Goal: Register for event/course

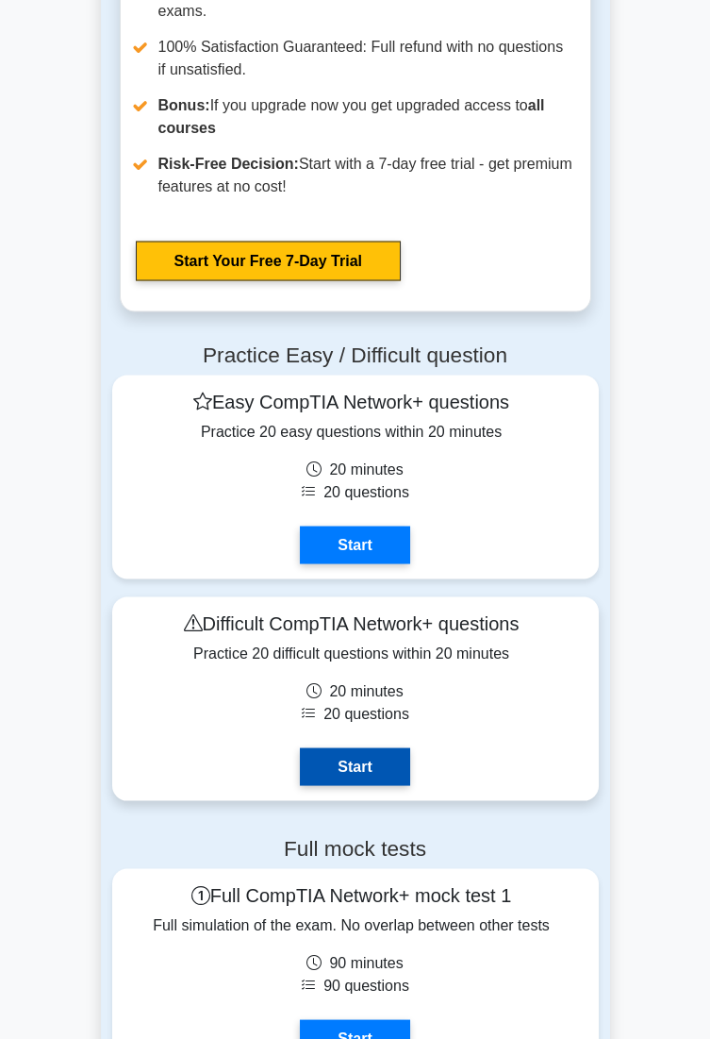
click at [388, 748] on link "Start" at bounding box center [354, 767] width 109 height 38
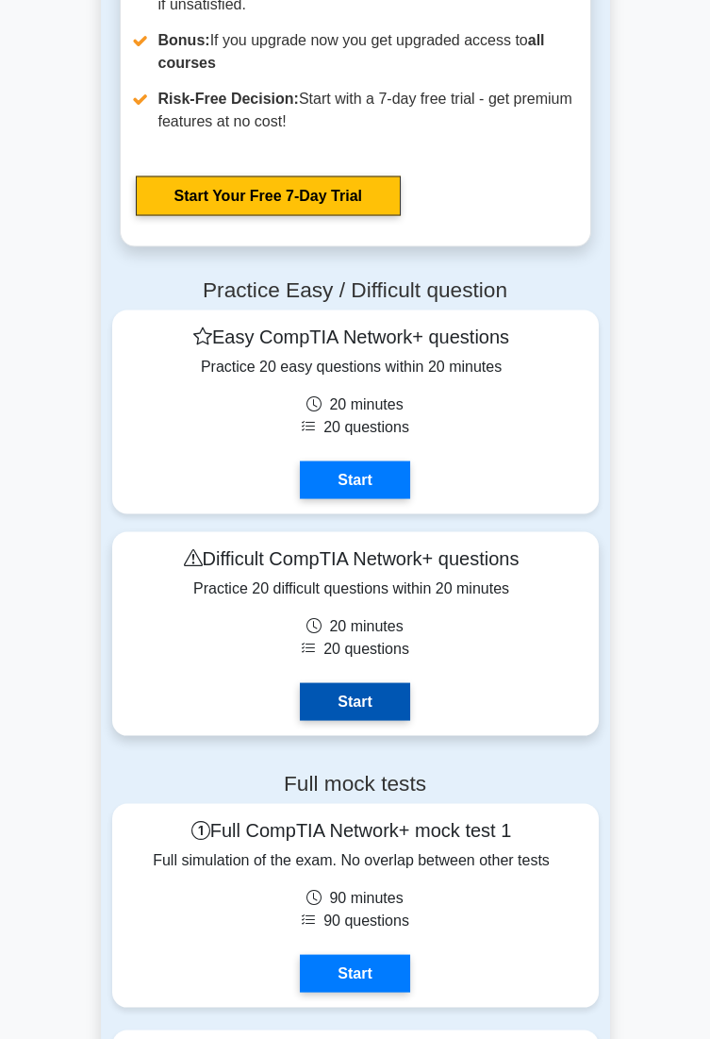
scroll to position [6163, 0]
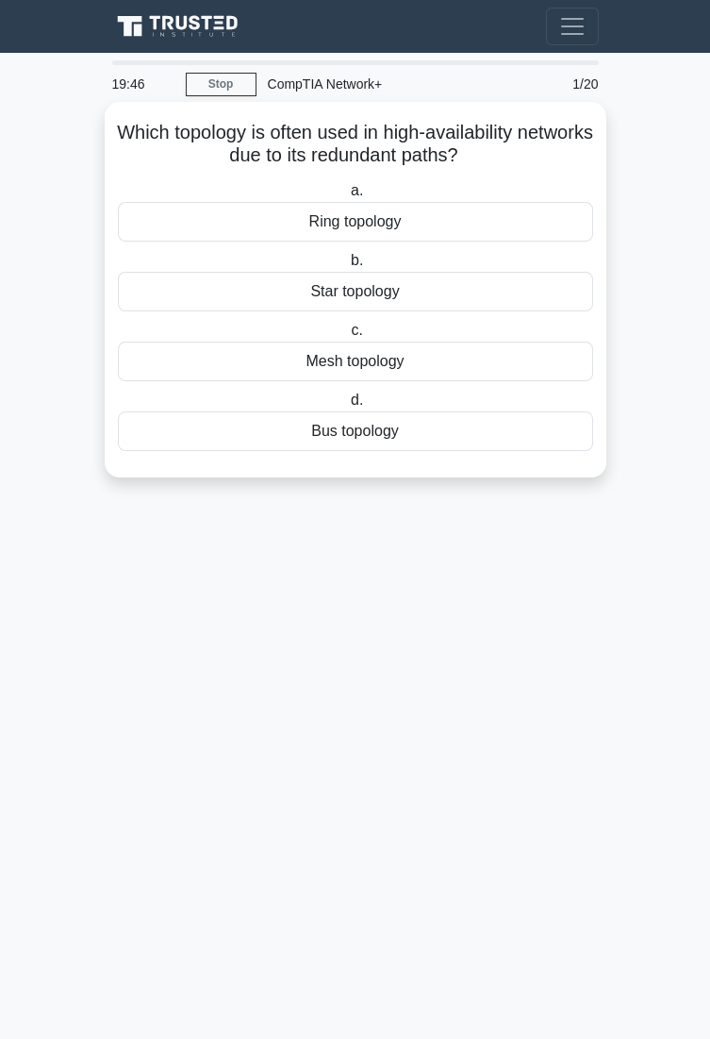
click at [453, 358] on div "Mesh topology" at bounding box center [356, 362] width 476 height 40
click at [347, 337] on input "c. Mesh topology" at bounding box center [347, 331] width 0 height 12
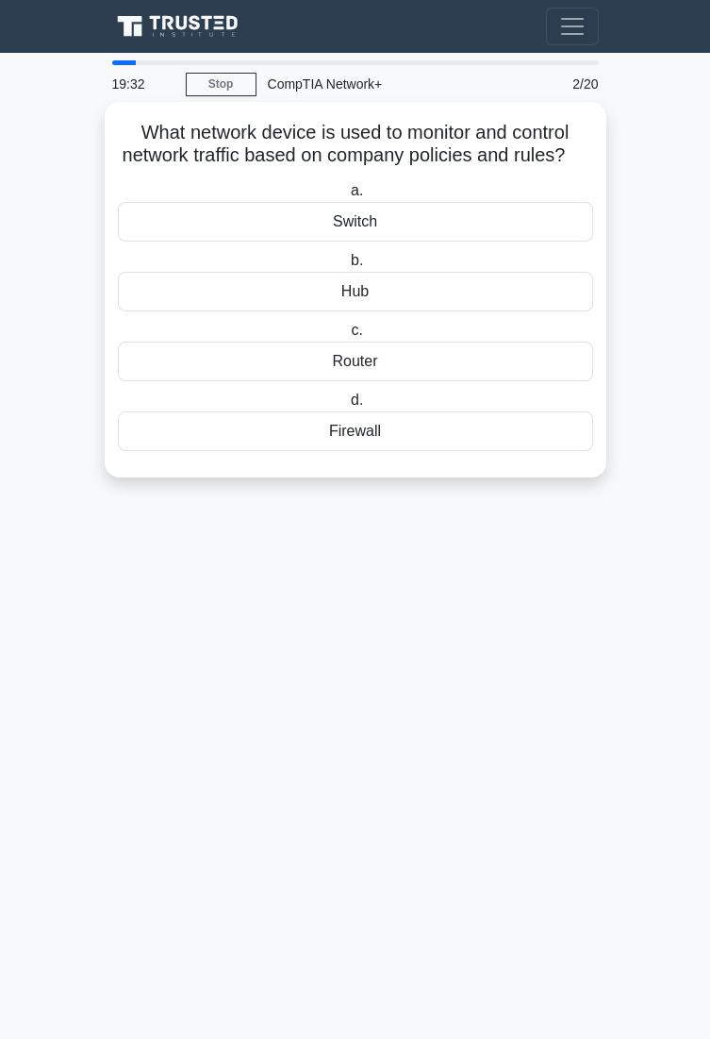
click at [467, 430] on div "Firewall" at bounding box center [356, 431] width 476 height 40
click at [347, 407] on input "d. Firewall" at bounding box center [347, 400] width 0 height 12
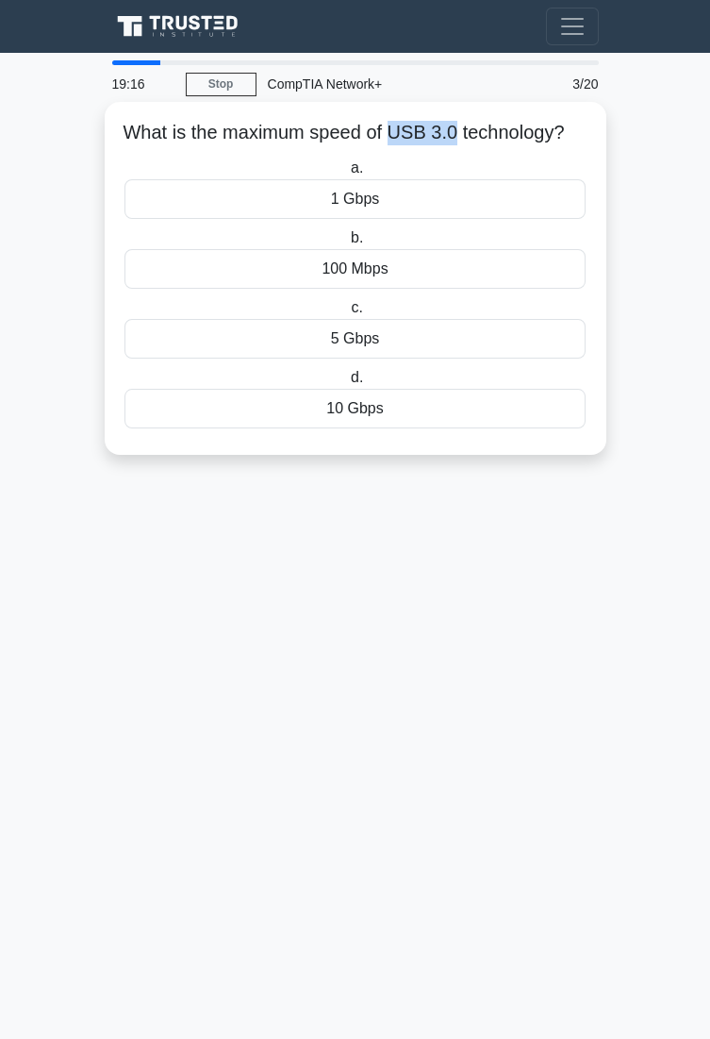
click at [476, 322] on div "5 Gbps" at bounding box center [355, 339] width 460 height 40
click at [347, 314] on input "c. 5 Gbps" at bounding box center [347, 308] width 0 height 12
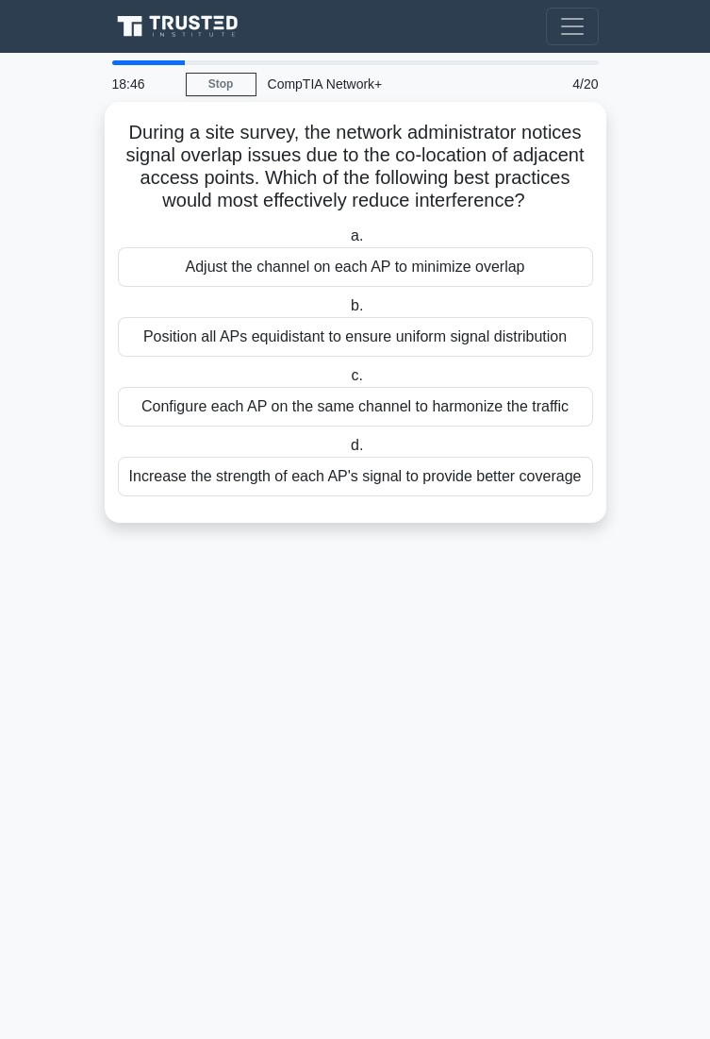
click at [520, 272] on div "Adjust the channel on each AP to minimize overlap" at bounding box center [356, 267] width 476 height 40
click at [347, 242] on input "a. Adjust the channel on each AP to minimize overlap" at bounding box center [347, 236] width 0 height 12
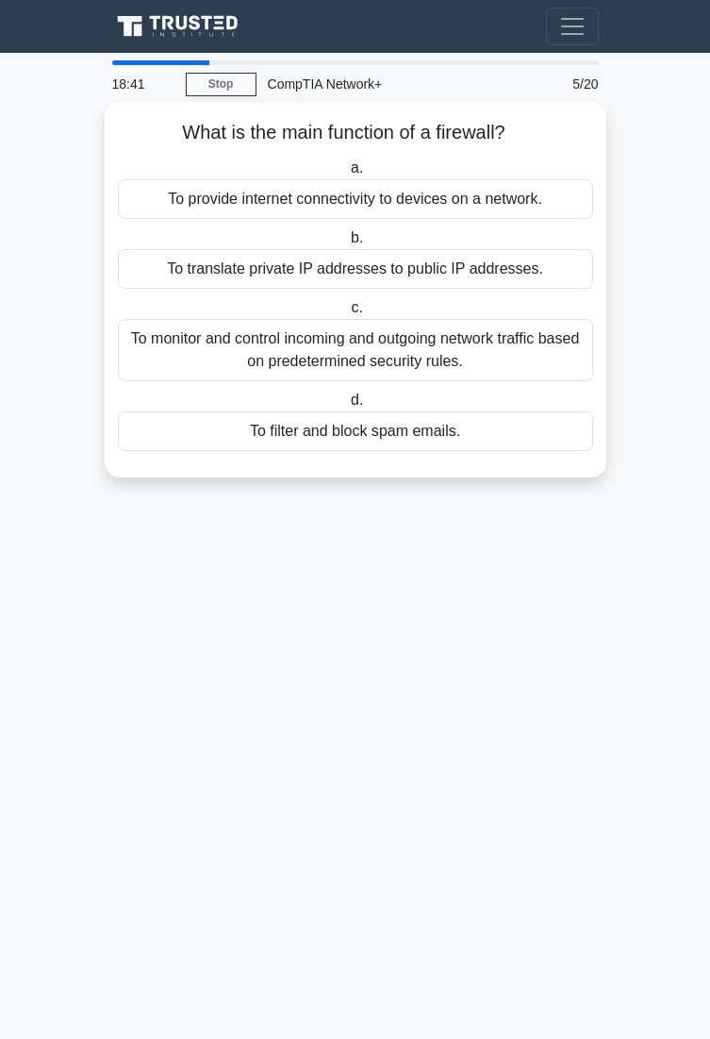
click at [526, 348] on div "To monitor and control incoming and outgoing network traffic based on predeterm…" at bounding box center [356, 350] width 476 height 62
click at [347, 314] on input "c. To monitor and control incoming and outgoing network traffic based on predet…" at bounding box center [347, 308] width 0 height 12
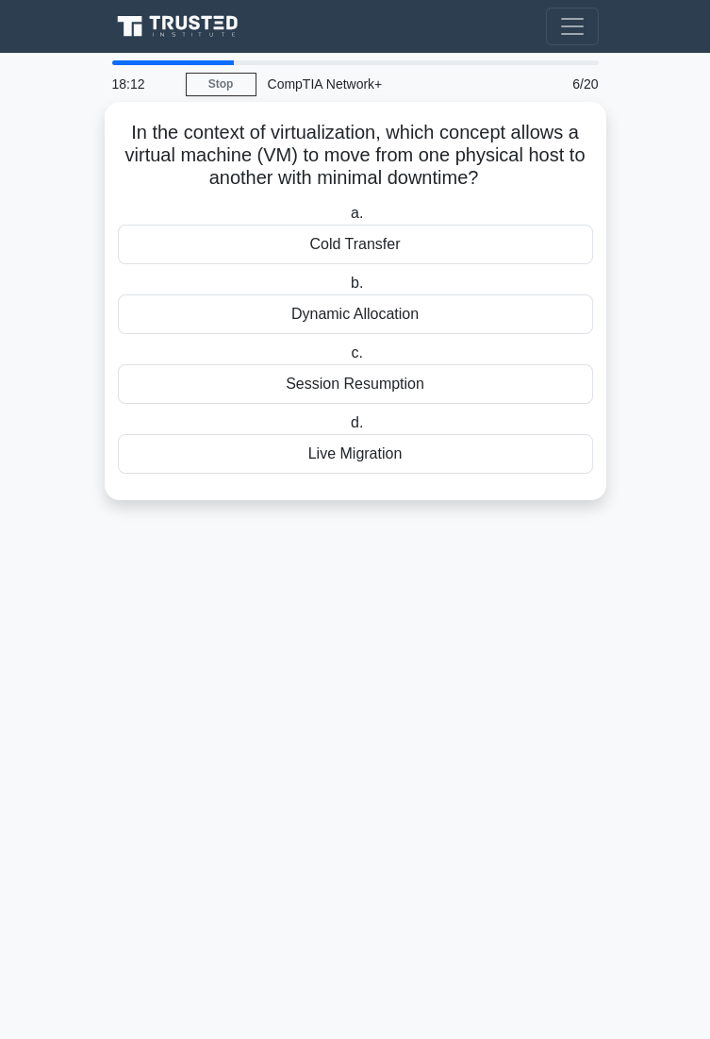
click at [486, 392] on div "Session Resumption" at bounding box center [356, 384] width 476 height 40
click at [347, 359] on input "c. Session Resumption" at bounding box center [347, 353] width 0 height 12
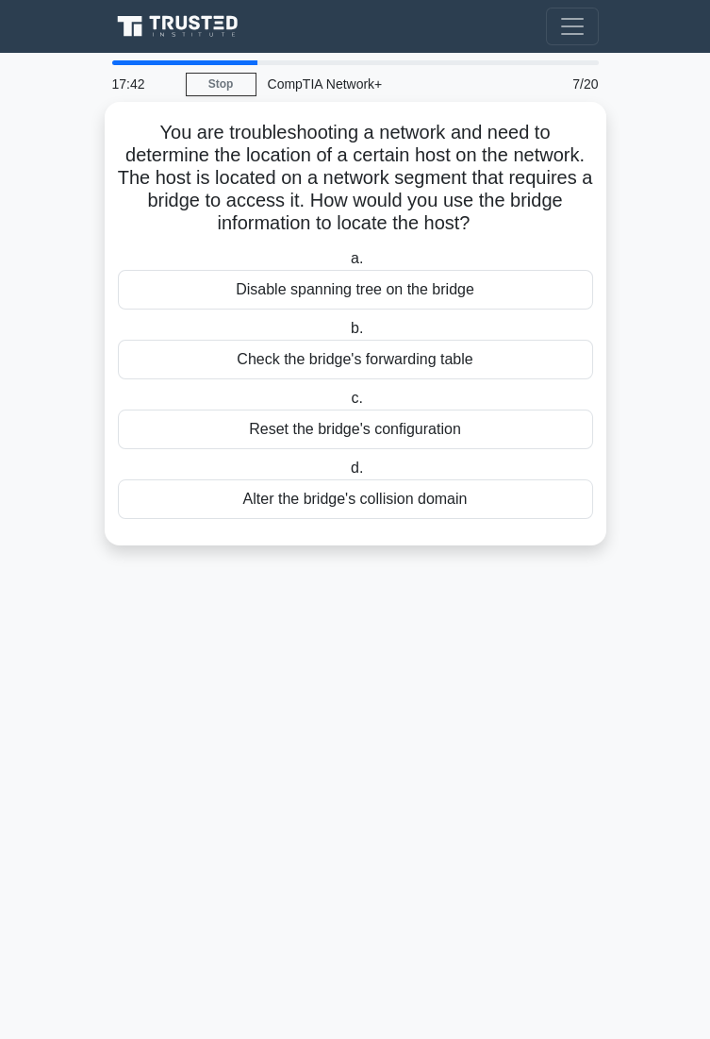
click at [505, 357] on div "Check the bridge's forwarding table" at bounding box center [356, 360] width 476 height 40
click at [347, 335] on input "b. Check the bridge's forwarding table" at bounding box center [347, 329] width 0 height 12
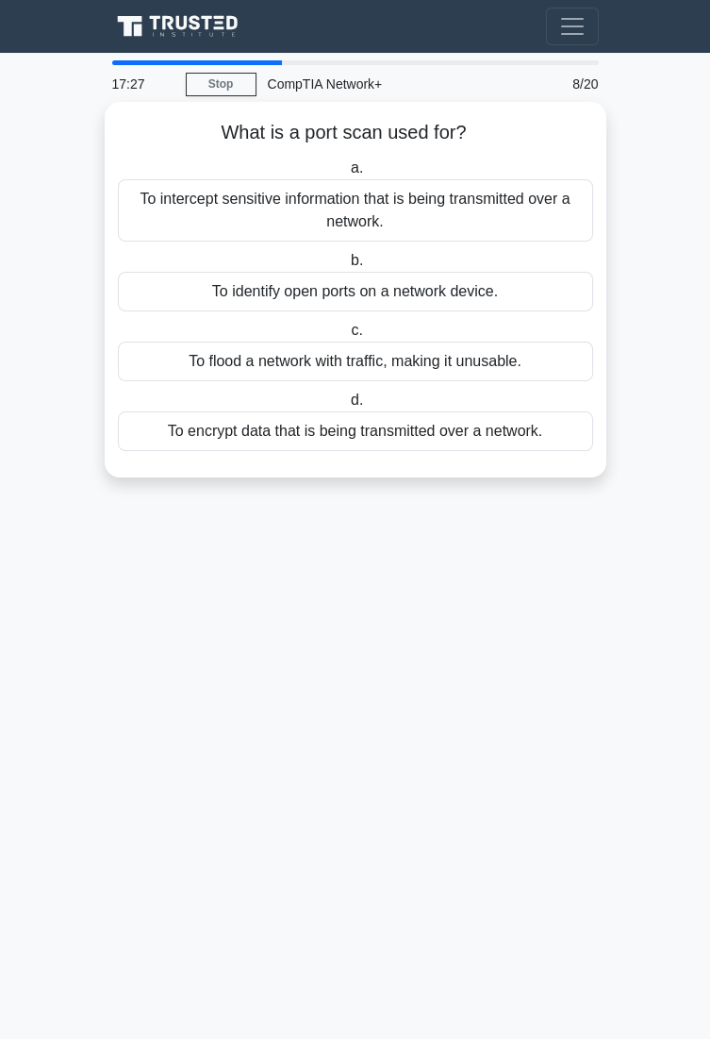
click at [531, 289] on div "To identify open ports on a network device." at bounding box center [356, 292] width 476 height 40
click at [347, 267] on input "b. To identify open ports on a network device." at bounding box center [347, 261] width 0 height 12
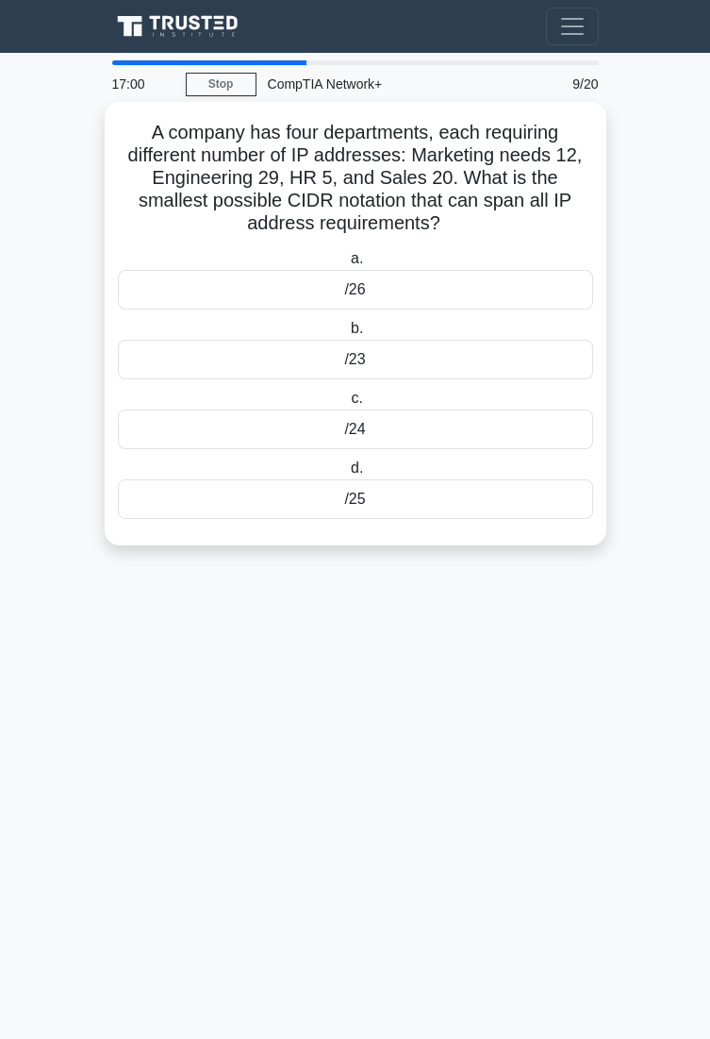
click at [457, 297] on div "/26" at bounding box center [356, 290] width 476 height 40
click at [347, 265] on input "a. /26" at bounding box center [347, 259] width 0 height 12
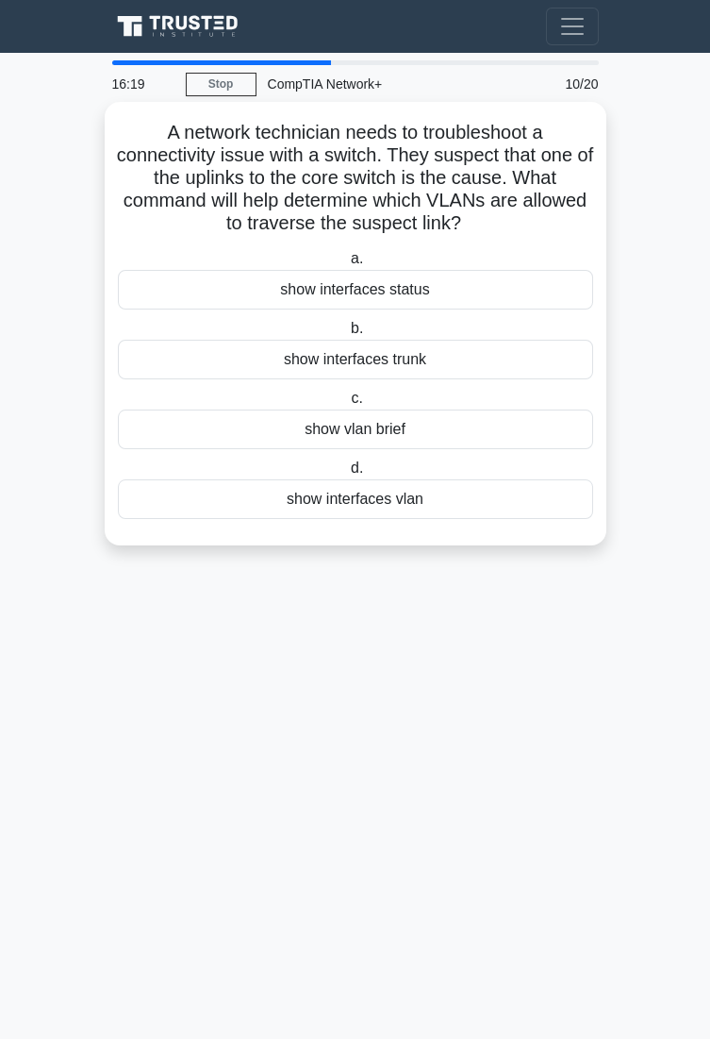
click at [470, 503] on div "show interfaces vlan" at bounding box center [356, 499] width 476 height 40
click at [347, 475] on input "d. show interfaces vlan" at bounding box center [347, 468] width 0 height 12
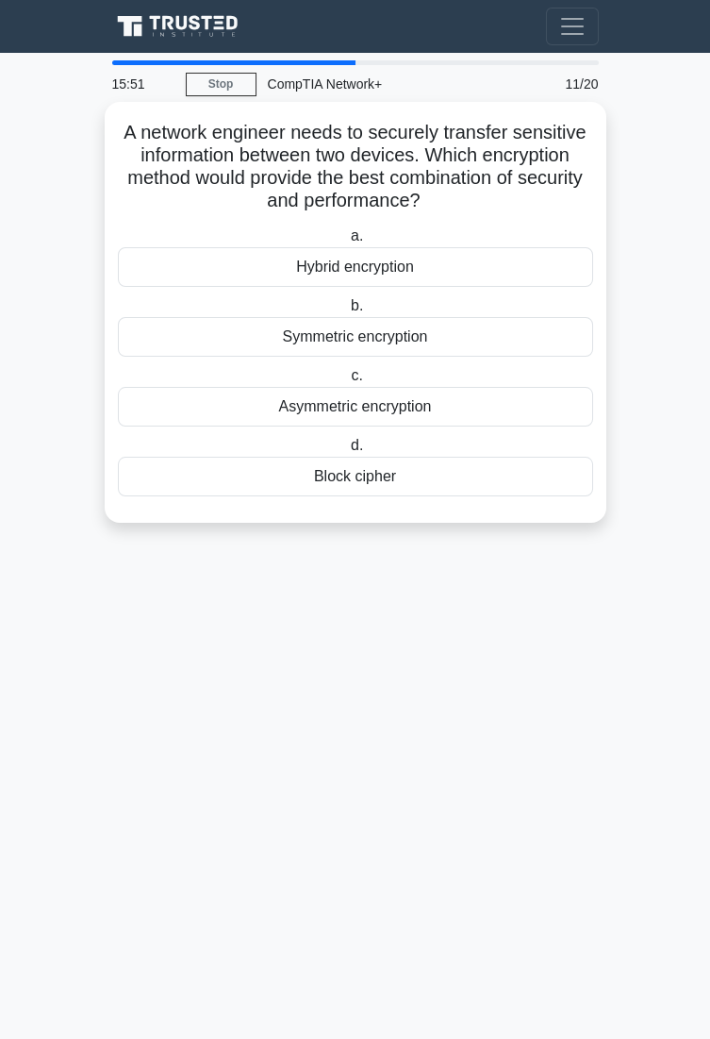
click at [464, 350] on div "Symmetric encryption" at bounding box center [356, 337] width 476 height 40
click at [347, 312] on input "b. Symmetric encryption" at bounding box center [347, 306] width 0 height 12
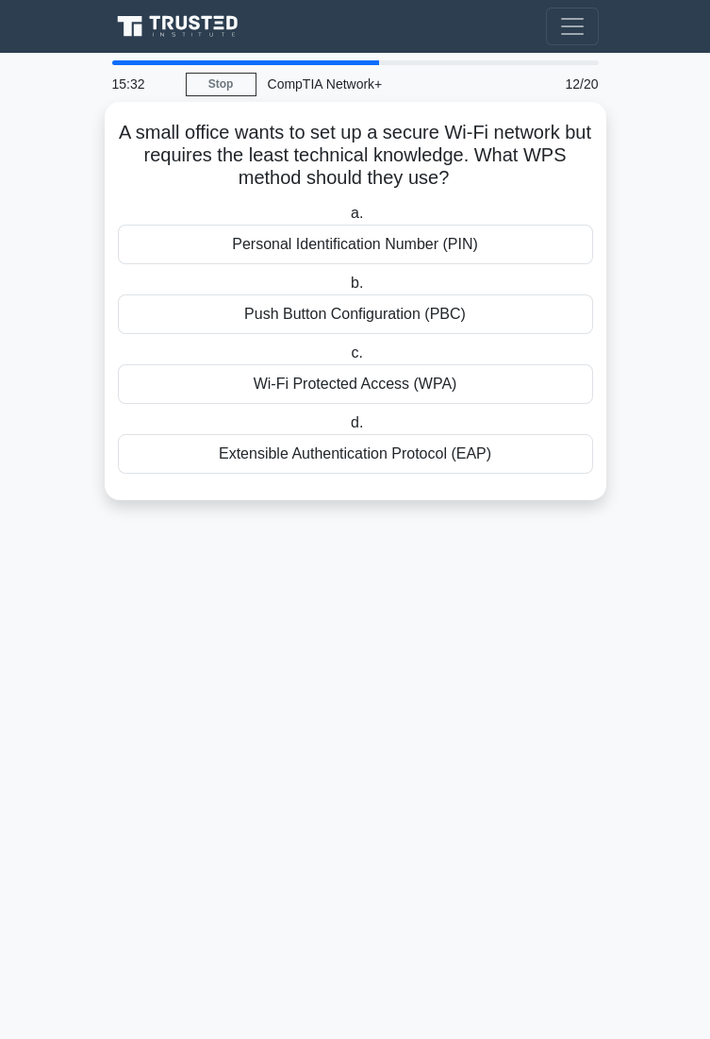
click at [496, 380] on div "Wi-Fi Protected Access (WPA)" at bounding box center [356, 384] width 476 height 40
click at [347, 359] on input "c. Wi-Fi Protected Access (WPA)" at bounding box center [347, 353] width 0 height 12
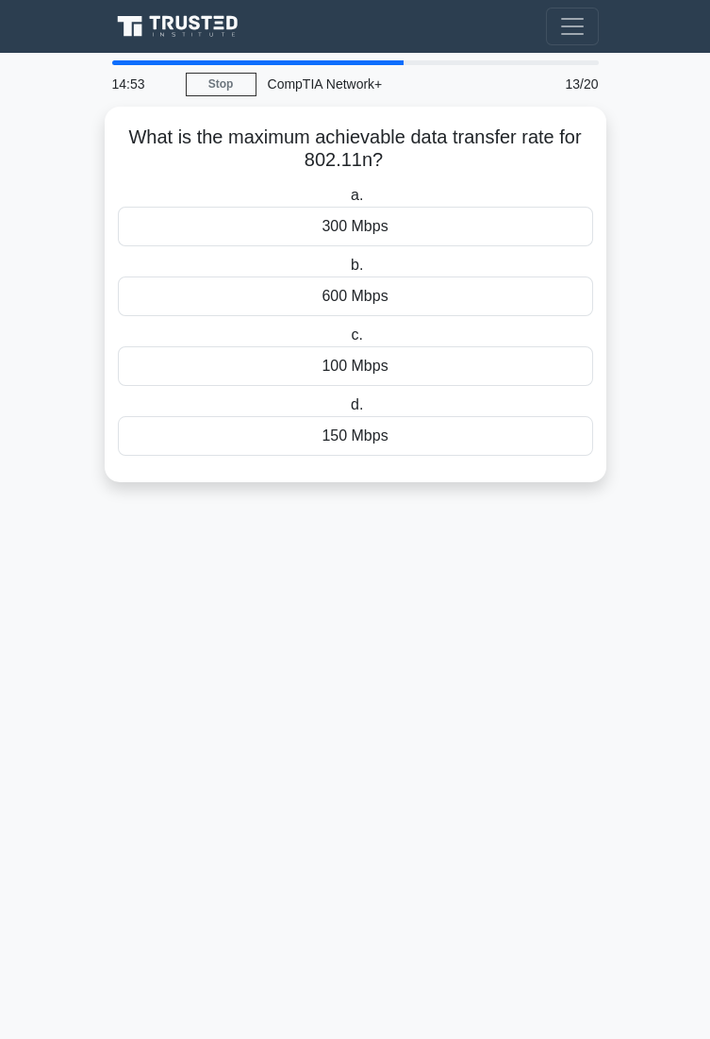
click at [664, 311] on main "14:53 Stop CompTIA Network+ Advanced 13/20 What is the maximum achievable data …" at bounding box center [355, 546] width 710 height 986
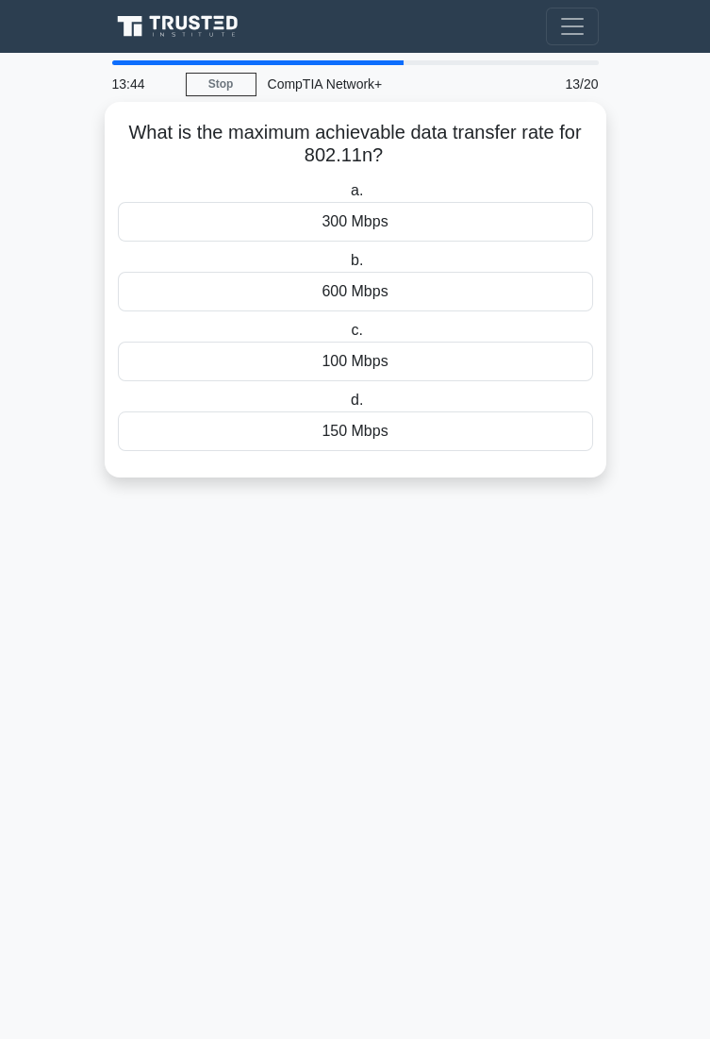
click at [509, 287] on div "600 Mbps" at bounding box center [356, 292] width 476 height 40
click at [347, 267] on input "b. 600 Mbps" at bounding box center [347, 261] width 0 height 12
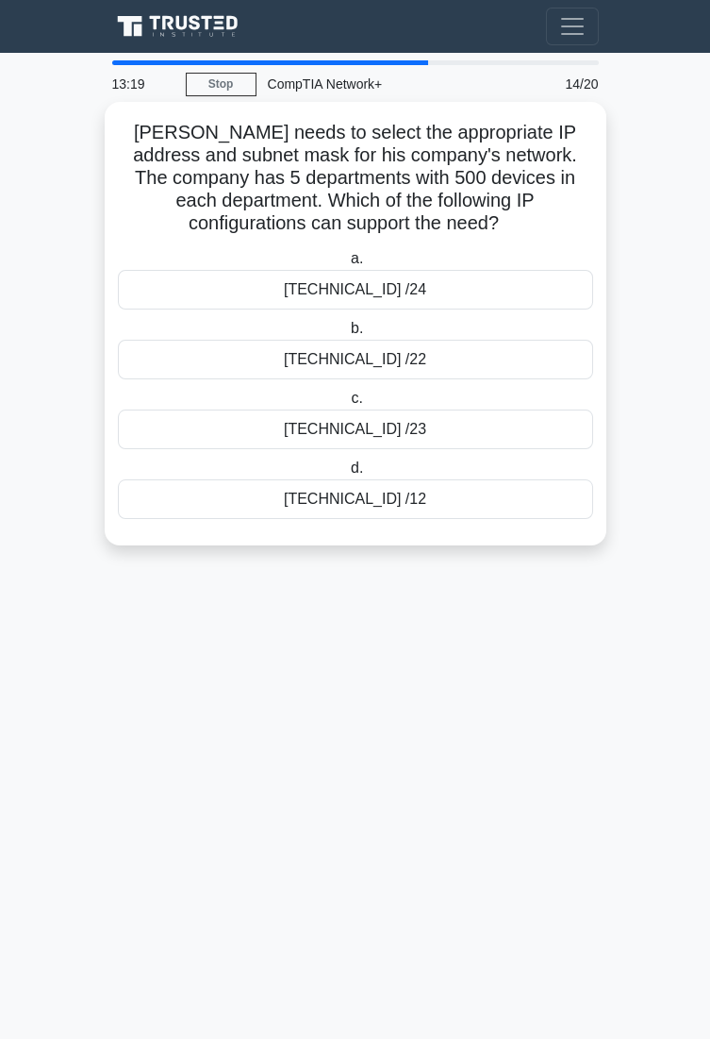
click at [468, 506] on div "172.16.0.0 /12" at bounding box center [356, 499] width 476 height 40
click at [347, 475] on input "d. 172.16.0.0 /12" at bounding box center [347, 468] width 0 height 12
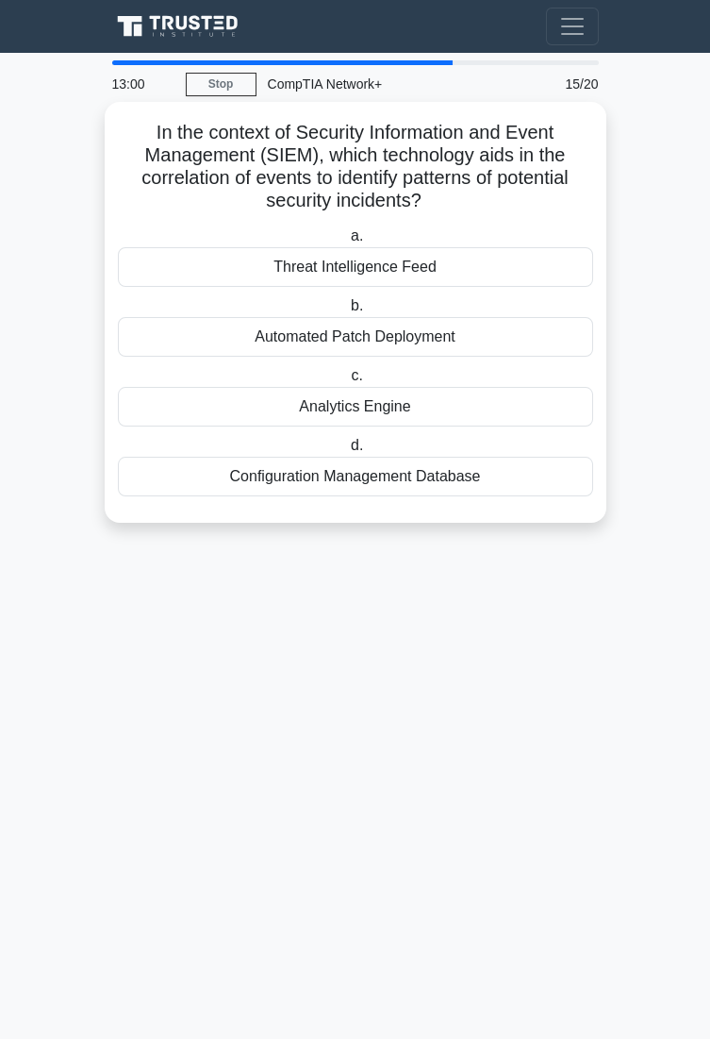
click at [502, 415] on div "Analytics Engine" at bounding box center [356, 407] width 476 height 40
click at [347, 382] on input "c. Analytics Engine" at bounding box center [347, 376] width 0 height 12
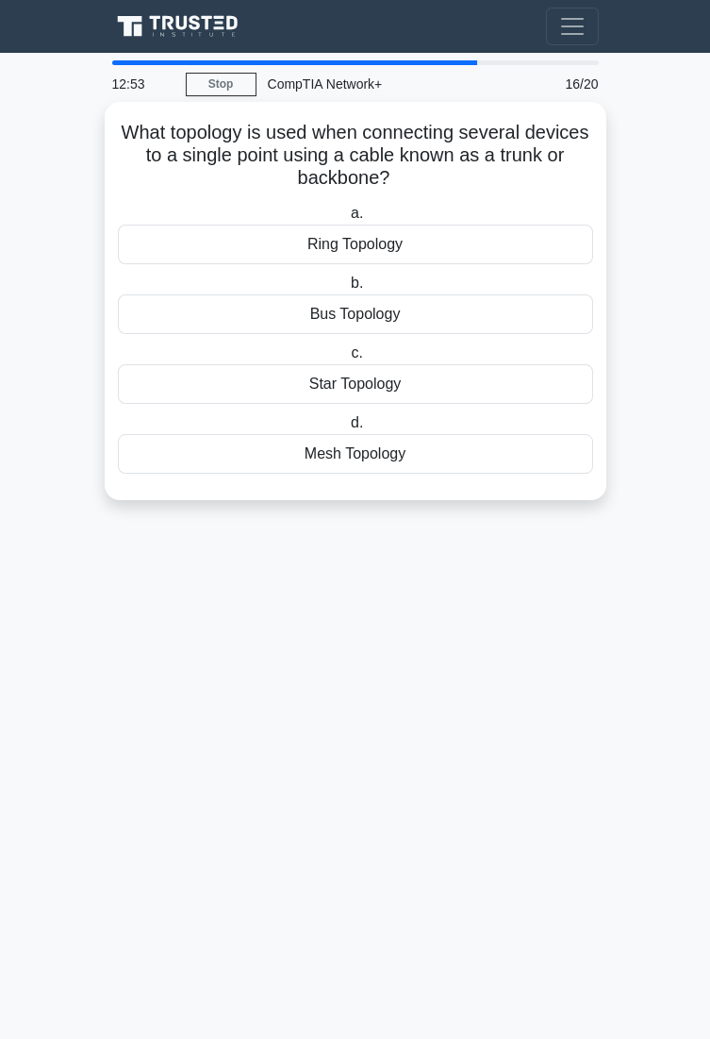
click at [526, 324] on div "Bus Topology" at bounding box center [356, 314] width 476 height 40
click at [347, 290] on input "b. Bus Topology" at bounding box center [347, 283] width 0 height 12
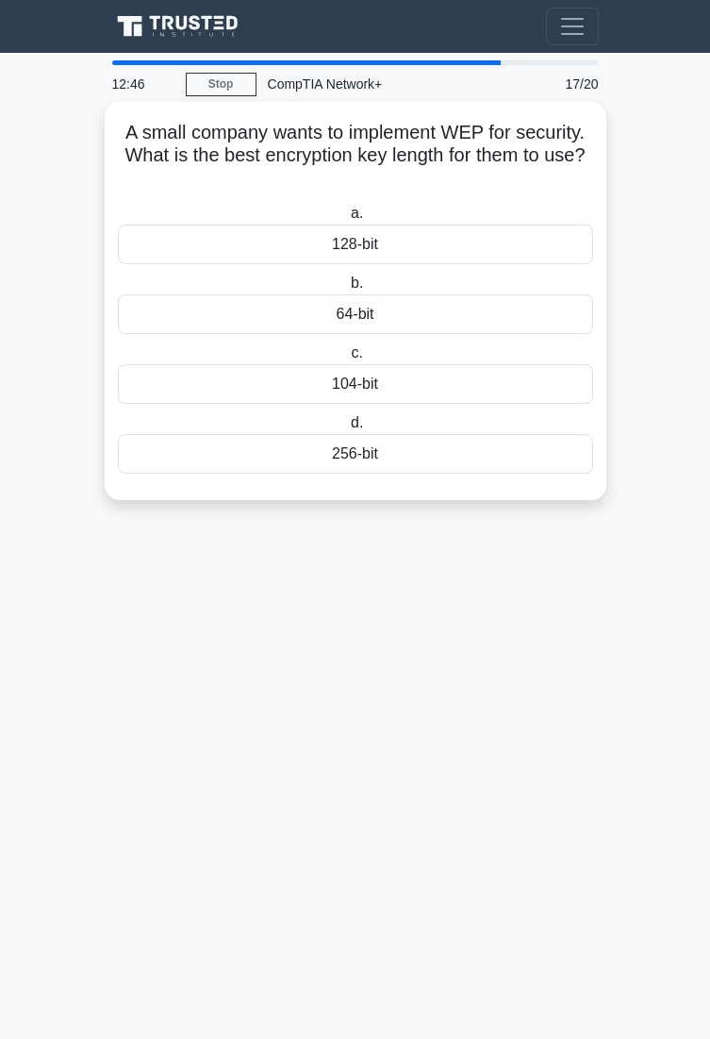
click at [448, 444] on div "256-bit" at bounding box center [356, 454] width 476 height 40
click at [347, 429] on input "d. 256-bit" at bounding box center [347, 423] width 0 height 12
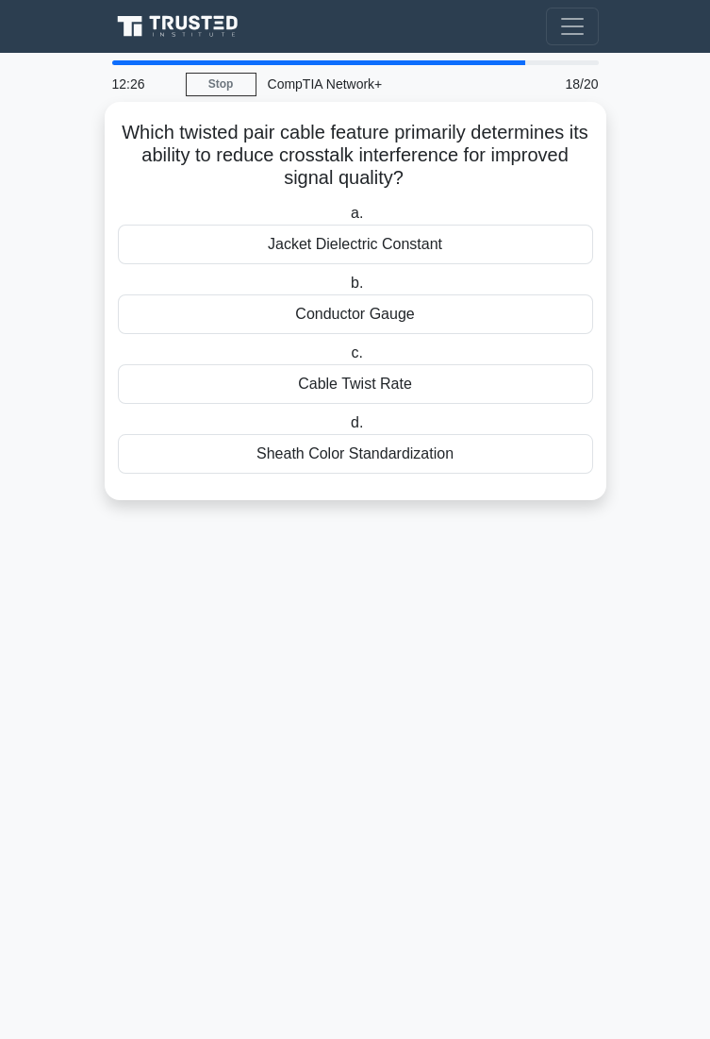
click at [531, 392] on div "Cable Twist Rate" at bounding box center [356, 384] width 476 height 40
click at [347, 359] on input "c. Cable Twist Rate" at bounding box center [347, 353] width 0 height 12
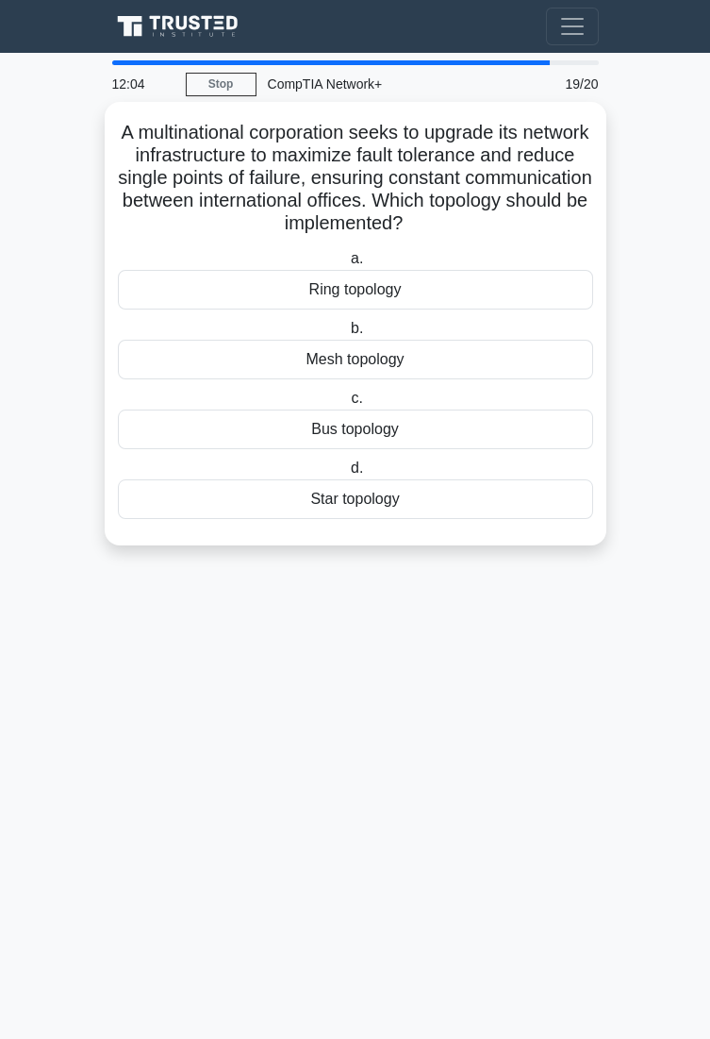
click at [532, 367] on div "Mesh topology" at bounding box center [356, 360] width 476 height 40
click at [347, 335] on input "b. Mesh topology" at bounding box center [347, 329] width 0 height 12
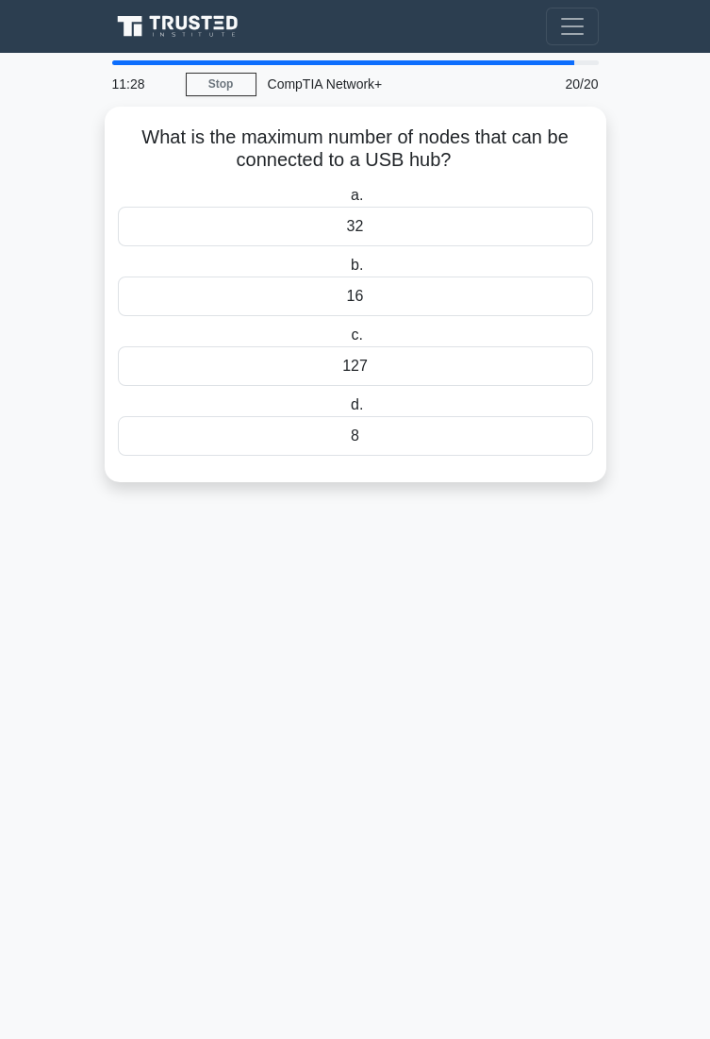
click at [590, 611] on main "11:28 Stop CompTIA Network+ Expert 20/20 What is the maximum number of nodes th…" at bounding box center [355, 546] width 710 height 986
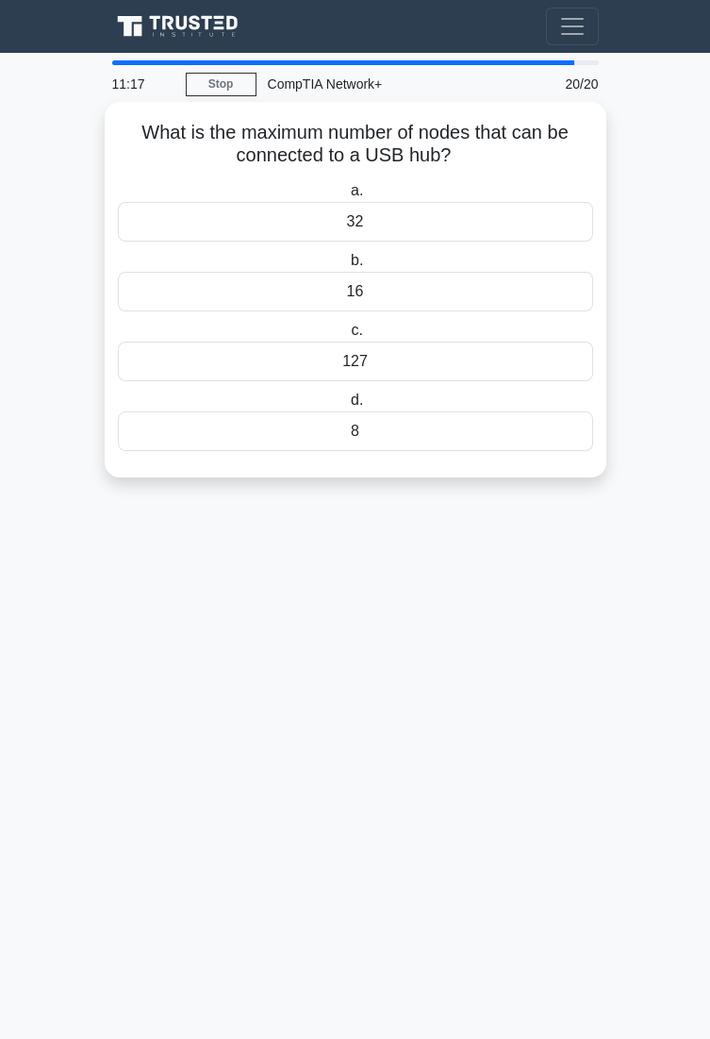
click at [424, 429] on div "8" at bounding box center [356, 431] width 476 height 40
click at [347, 407] on input "d. 8" at bounding box center [347, 400] width 0 height 12
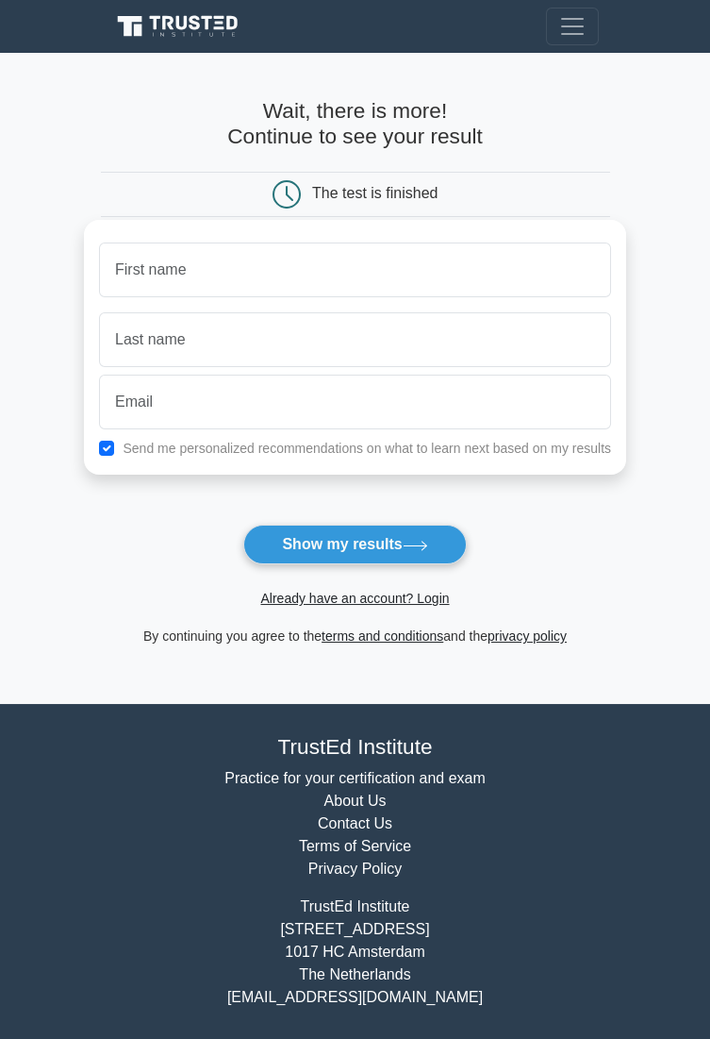
click at [452, 455] on label "Send me personalized recommendations on what to learn next based on my results" at bounding box center [367, 448] width 489 height 15
click at [110, 445] on input "checkbox" at bounding box center [106, 448] width 15 height 15
checkbox input "false"
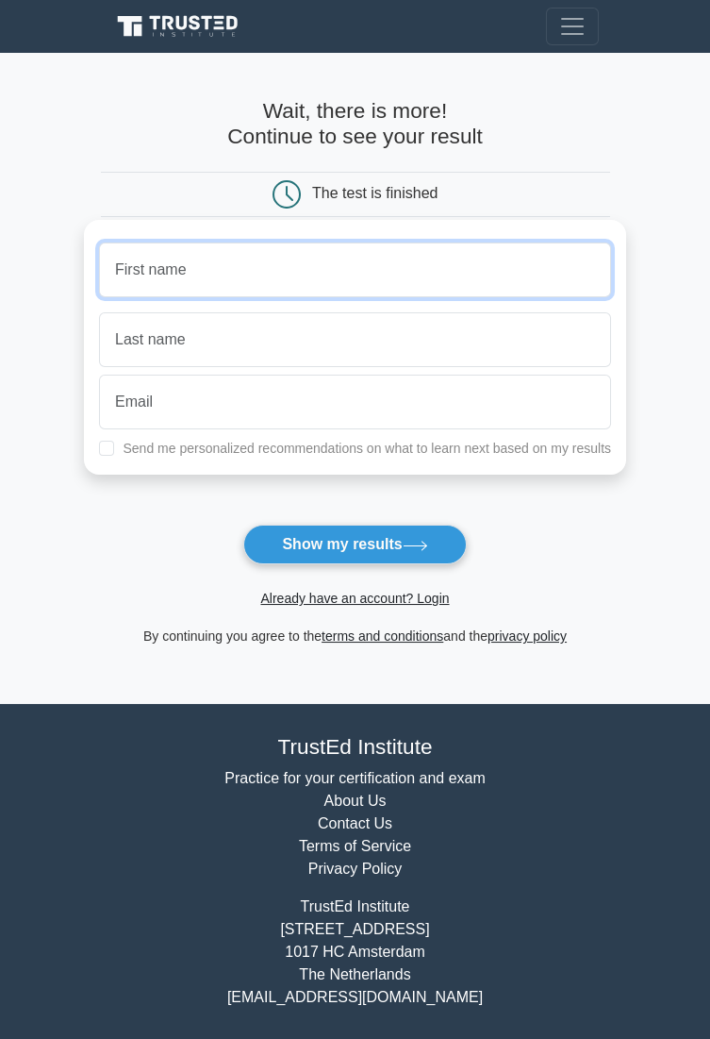
click at [395, 279] on input "text" at bounding box center [355, 269] width 512 height 55
type input "Sword"
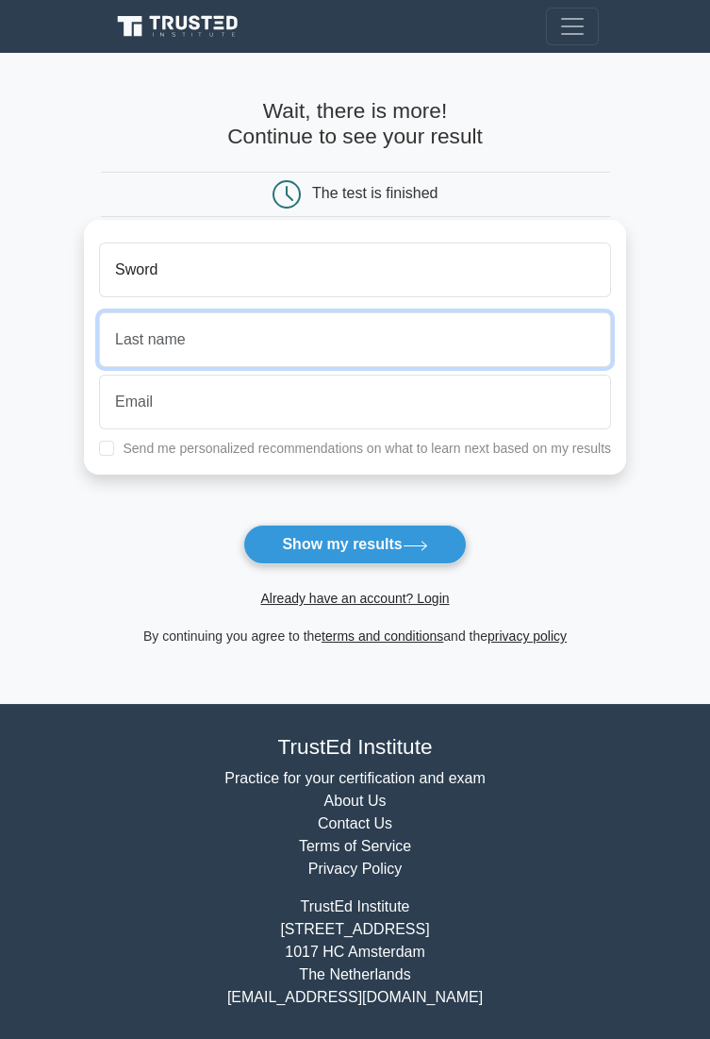
click at [545, 349] on input "text" at bounding box center [355, 339] width 512 height 55
type input "Rain"
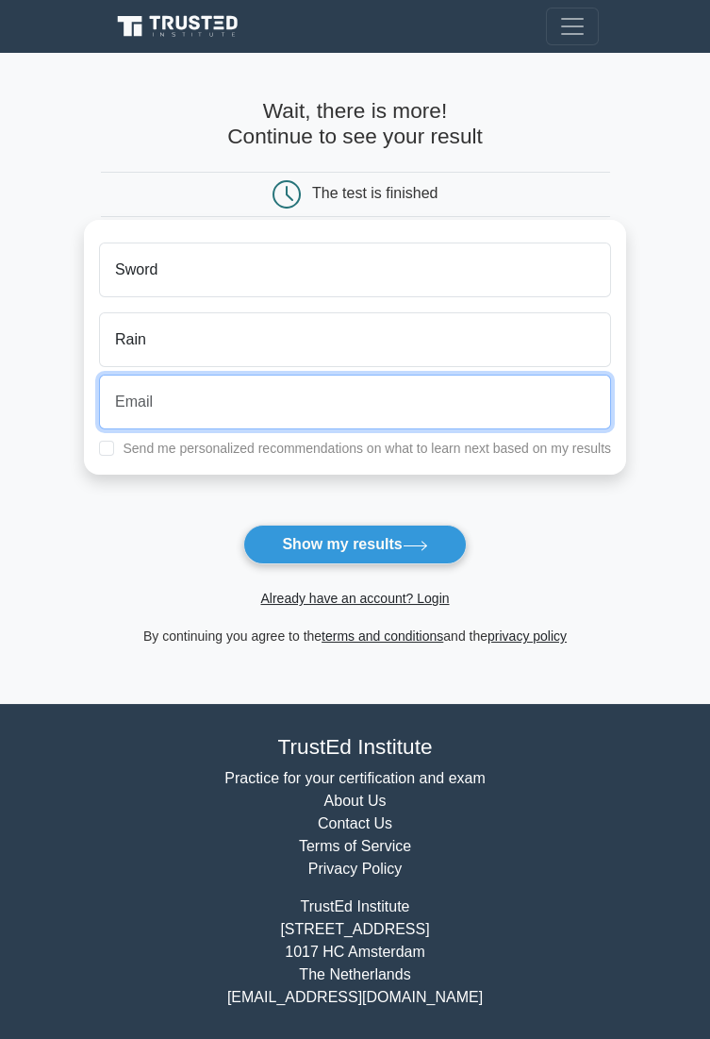
click at [494, 398] on input "email" at bounding box center [355, 402] width 512 height 55
type input "ib@gmail.com"
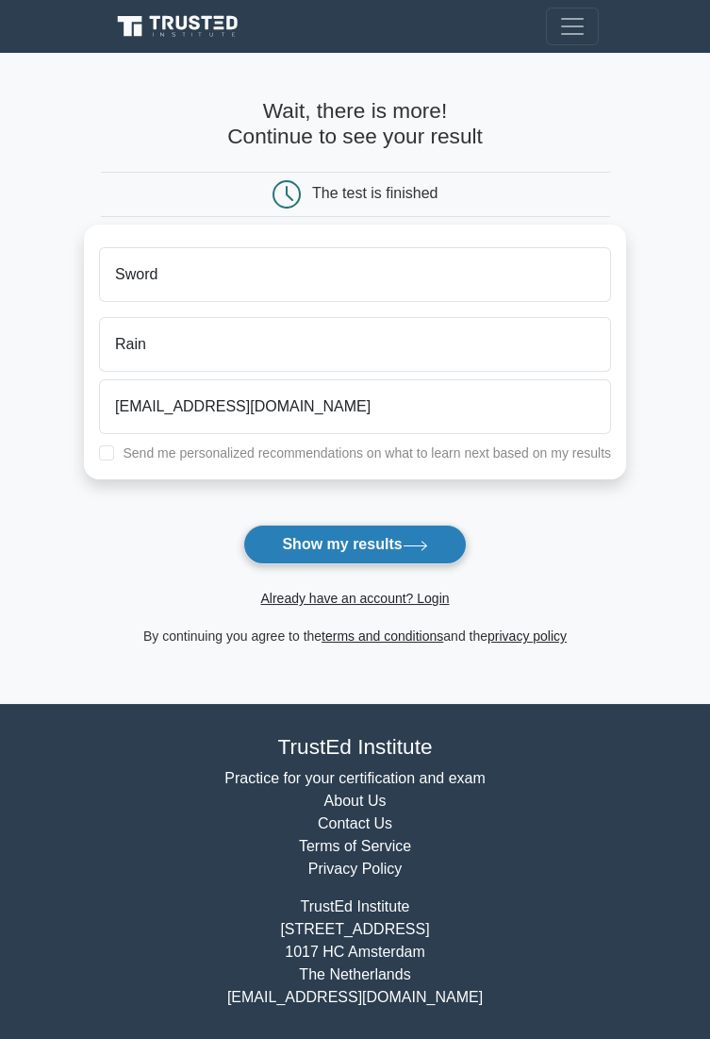
click at [426, 548] on icon at bounding box center [415, 546] width 25 height 10
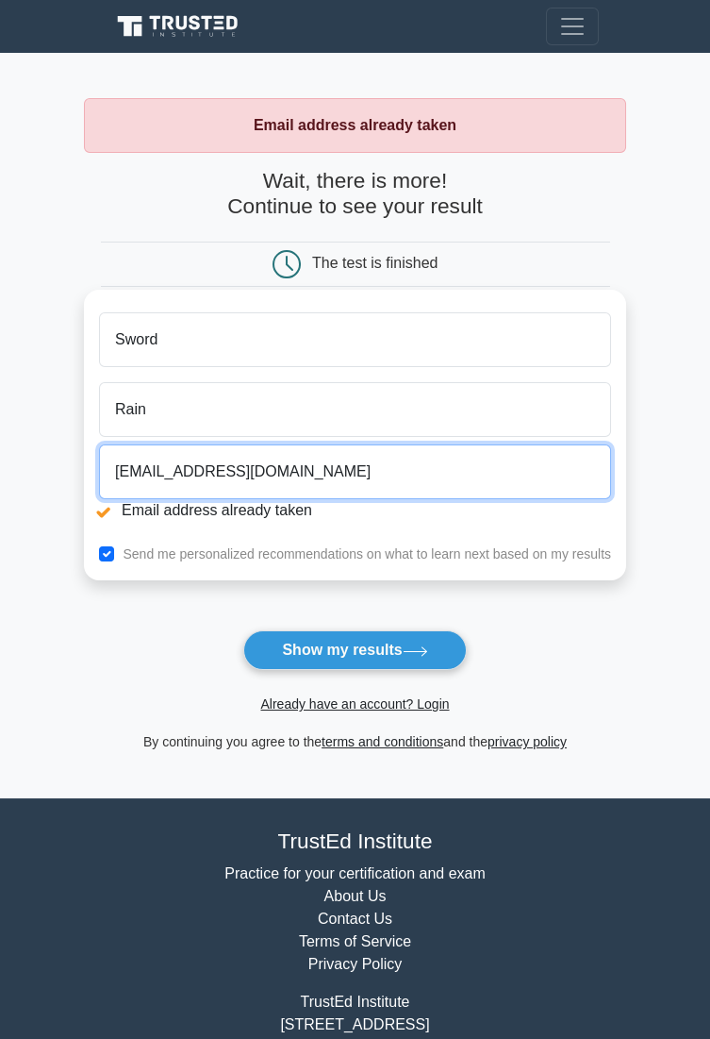
click at [501, 484] on input "ib@gmail.com" at bounding box center [355, 471] width 512 height 55
type input "swordrain@gmail.com"
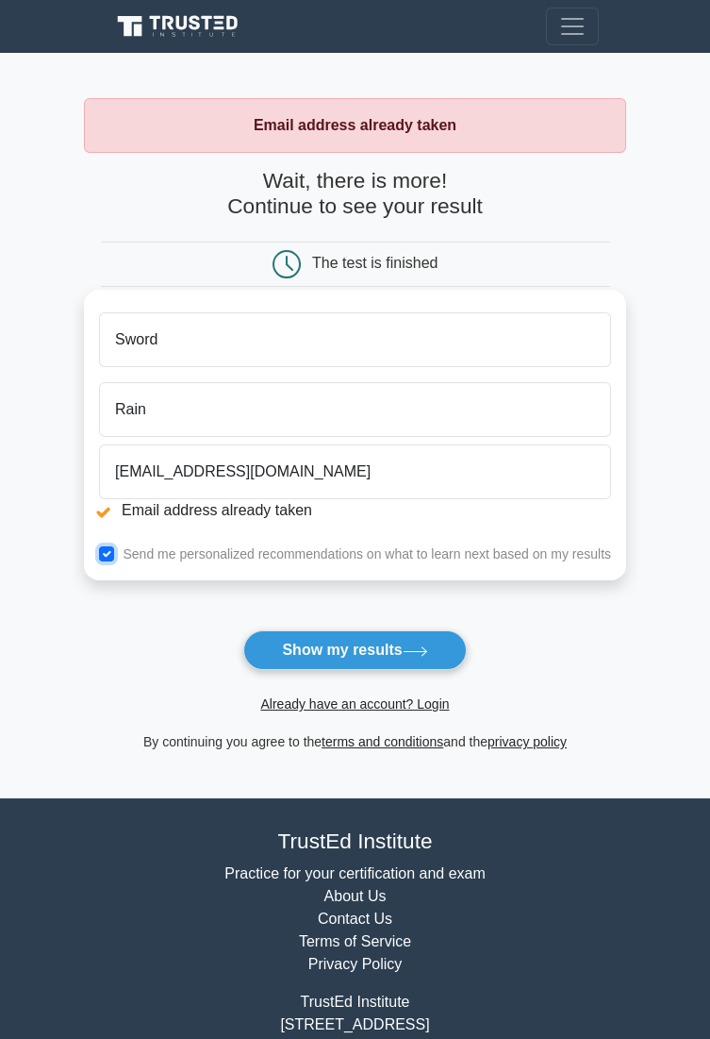
click at [111, 553] on input "checkbox" at bounding box center [106, 553] width 15 height 15
checkbox input "false"
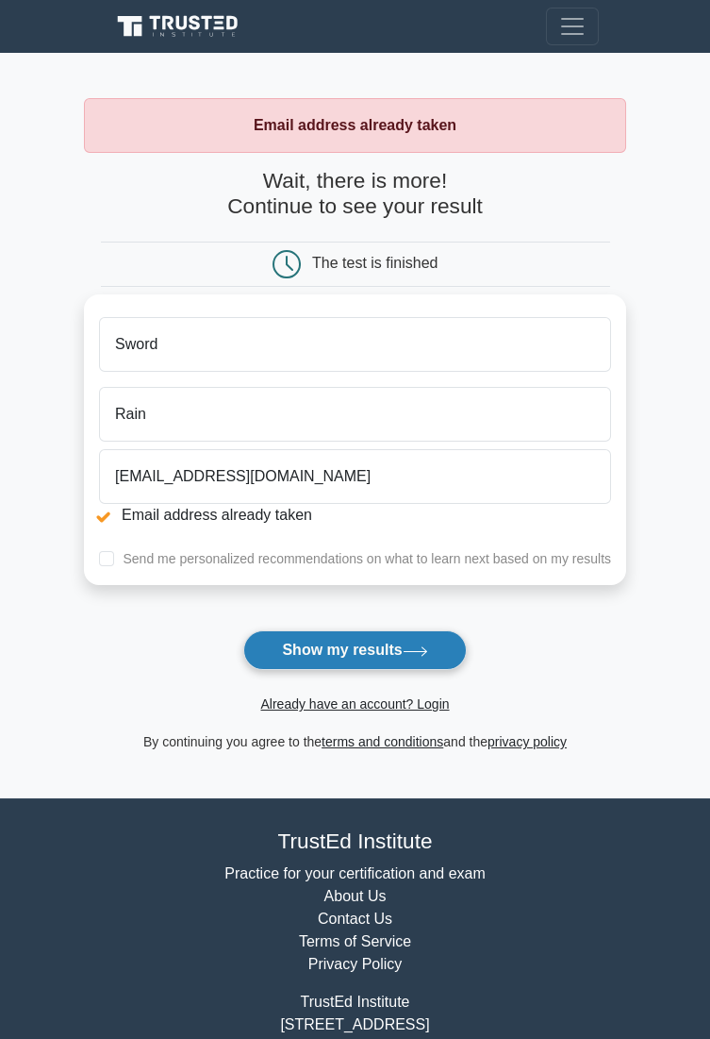
click at [450, 651] on button "Show my results" at bounding box center [354, 650] width 223 height 40
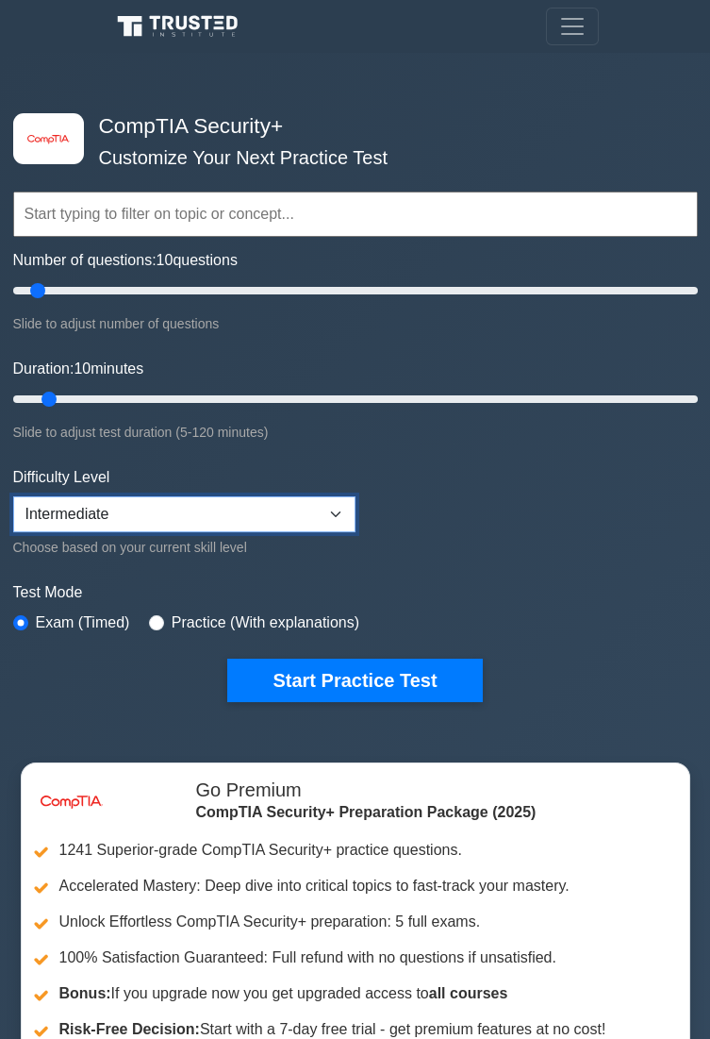
click at [326, 505] on select "Beginner Intermediate Expert" at bounding box center [184, 514] width 342 height 36
click at [479, 509] on form "Topics Cryptography Identity and Access Management Risk Management Network Secu…" at bounding box center [355, 411] width 685 height 581
click at [617, 213] on input "text" at bounding box center [355, 214] width 685 height 45
